Goal: Check status: Check status

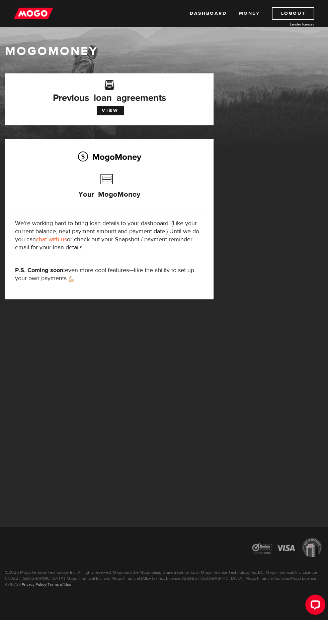
click at [245, 13] on link "Money" at bounding box center [249, 13] width 21 height 13
click at [108, 173] on h3 "Your MogoMoney" at bounding box center [109, 190] width 62 height 38
click at [112, 185] on h3 "Your MogoMoney" at bounding box center [109, 190] width 62 height 38
click at [118, 109] on link "View" at bounding box center [110, 110] width 27 height 9
click at [197, 13] on link "Dashboard" at bounding box center [208, 13] width 37 height 13
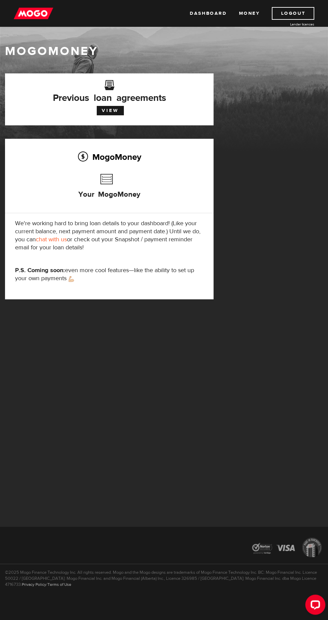
click at [114, 95] on h3 "Previous loan agreements" at bounding box center [109, 92] width 189 height 17
click at [110, 114] on link "View" at bounding box center [110, 110] width 27 height 9
